Goal: Task Accomplishment & Management: Complete application form

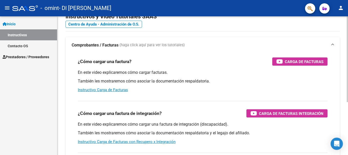
scroll to position [26, 0]
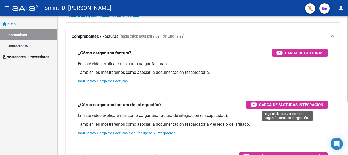
click at [277, 105] on span "Carga de Facturas Integración" at bounding box center [291, 105] width 64 height 6
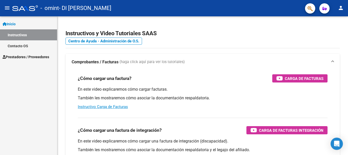
click at [32, 55] on span "Prestadores / Proveedores" at bounding box center [26, 57] width 47 height 6
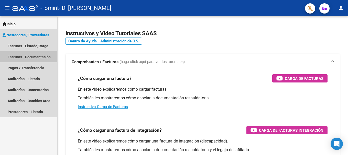
click at [32, 55] on link "Facturas - Documentación" at bounding box center [28, 56] width 57 height 11
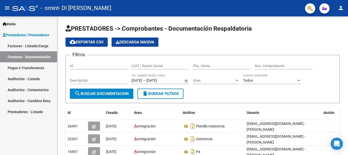
click at [36, 44] on link "Facturas - Listado/Carga" at bounding box center [28, 45] width 57 height 11
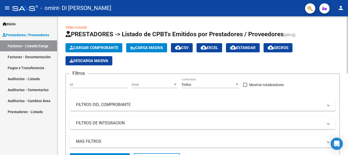
click at [98, 49] on span "Cargar Comprobante" at bounding box center [94, 47] width 49 height 5
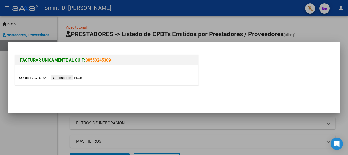
click at [77, 78] on input "file" at bounding box center [51, 77] width 65 height 5
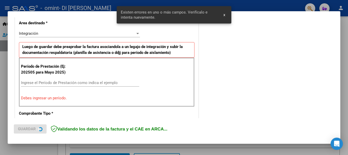
scroll to position [118, 0]
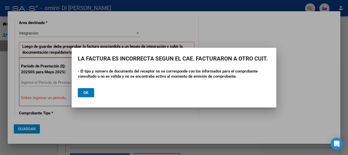
click at [84, 93] on span "Ok" at bounding box center [85, 92] width 5 height 5
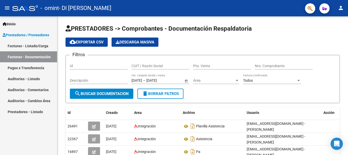
click at [33, 45] on link "Facturas - Listado/Carga" at bounding box center [28, 45] width 57 height 11
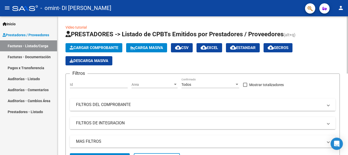
click at [103, 49] on span "Cargar Comprobante" at bounding box center [94, 47] width 49 height 5
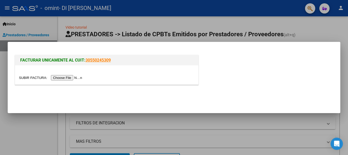
click at [80, 77] on input "file" at bounding box center [51, 77] width 65 height 5
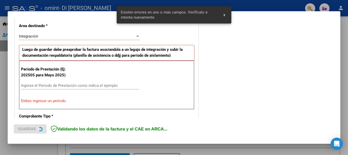
scroll to position [118, 0]
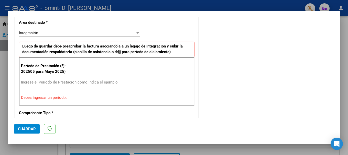
click at [136, 33] on div at bounding box center [137, 32] width 3 height 1
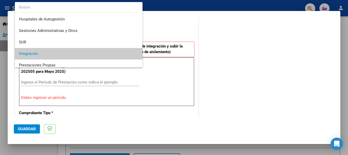
scroll to position [21, 0]
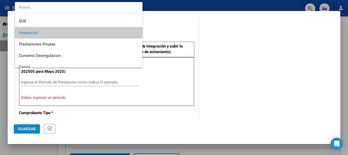
click at [64, 33] on span "Integración" at bounding box center [78, 33] width 119 height 12
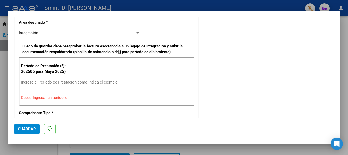
click at [38, 97] on p "Debes ingresar un período." at bounding box center [106, 98] width 171 height 6
click at [60, 97] on p "Debes ingresar un período." at bounding box center [106, 98] width 171 height 6
click at [67, 97] on p "Debes ingresar un período." at bounding box center [106, 98] width 171 height 6
click at [39, 90] on div "Ingrese el Período de Prestación como indica el ejemplo" at bounding box center [80, 84] width 118 height 13
click at [40, 102] on div "Período de Prestación (Ej: 202505 para [DATE]) Ingrese el Período de Prestación…" at bounding box center [106, 81] width 175 height 49
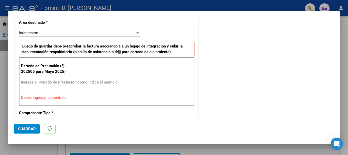
click at [65, 82] on input "Ingrese el Período de Prestación como indica el ejemplo" at bounding box center [80, 82] width 118 height 5
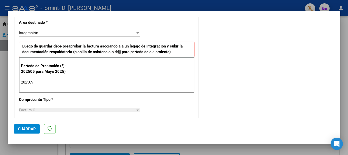
type input "202509"
click at [33, 128] on span "Guardar" at bounding box center [27, 129] width 18 height 5
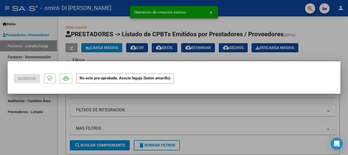
scroll to position [0, 0]
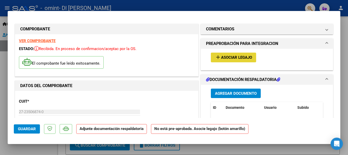
click at [227, 58] on span "Asociar Legajo" at bounding box center [236, 57] width 31 height 5
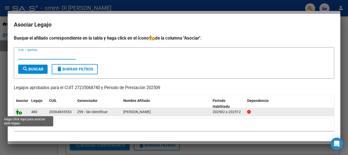
click at [19, 113] on icon at bounding box center [19, 112] width 6 height 6
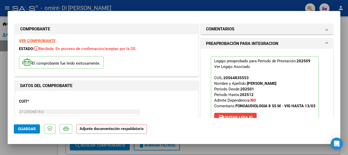
scroll to position [77, 0]
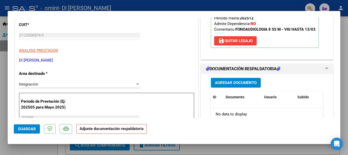
click at [222, 82] on span "Agregar Documento" at bounding box center [236, 83] width 42 height 5
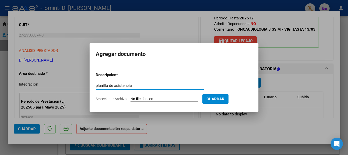
type input "planilla de asistencia"
click at [124, 99] on span "Seleccionar Archivo" at bounding box center [111, 99] width 31 height 4
click at [130, 99] on input "Seleccionar Archivo" at bounding box center [164, 99] width 68 height 5
type input "C:\fakepath\macedasetiembre.pdf"
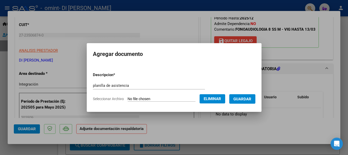
click at [248, 98] on span "Guardar" at bounding box center [242, 99] width 18 height 5
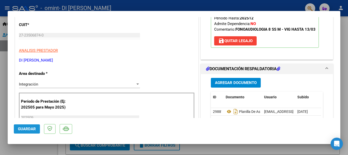
click at [30, 128] on span "Guardar" at bounding box center [27, 129] width 18 height 5
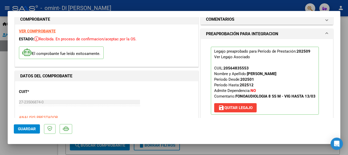
scroll to position [0, 0]
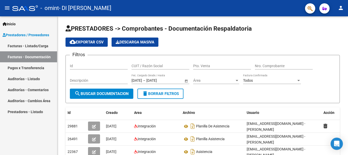
click at [34, 46] on link "Facturas - Listado/Carga" at bounding box center [28, 45] width 57 height 11
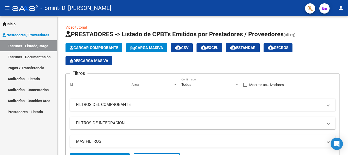
click at [31, 58] on link "Facturas - Documentación" at bounding box center [28, 56] width 57 height 11
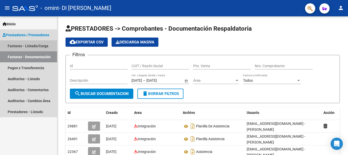
click at [31, 46] on link "Facturas - Listado/Carga" at bounding box center [28, 45] width 57 height 11
